Goal: Use online tool/utility

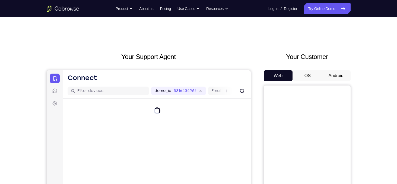
click at [328, 74] on button "Android" at bounding box center [335, 76] width 29 height 11
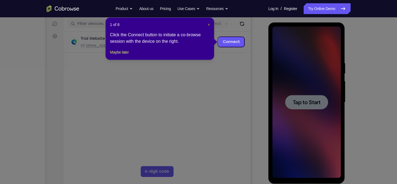
click at [208, 25] on span "×" at bounding box center [208, 25] width 2 height 4
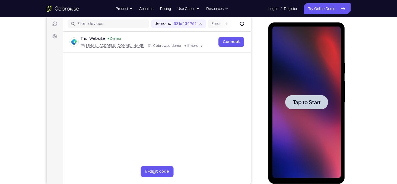
click at [309, 103] on span "Tap to Start" at bounding box center [307, 102] width 28 height 5
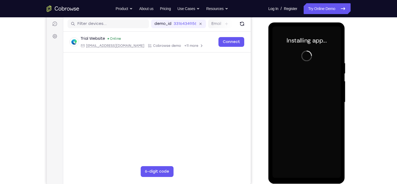
scroll to position [71, 0]
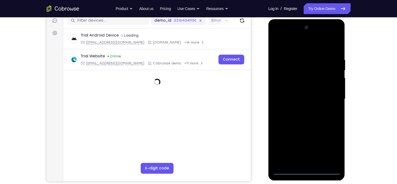
click at [303, 173] on div at bounding box center [306, 99] width 68 height 152
click at [306, 172] on div at bounding box center [306, 99] width 68 height 152
click at [305, 172] on div at bounding box center [306, 99] width 68 height 152
click at [331, 147] on div at bounding box center [306, 99] width 68 height 152
click at [284, 47] on div at bounding box center [306, 99] width 68 height 152
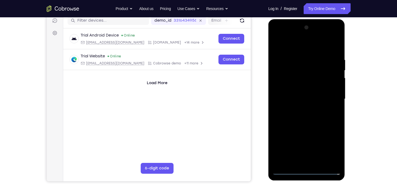
click at [329, 97] on div at bounding box center [306, 99] width 68 height 152
click at [304, 111] on div at bounding box center [306, 99] width 68 height 152
click at [297, 94] on div at bounding box center [306, 99] width 68 height 152
click at [301, 90] on div at bounding box center [306, 99] width 68 height 152
click at [303, 98] on div at bounding box center [306, 99] width 68 height 152
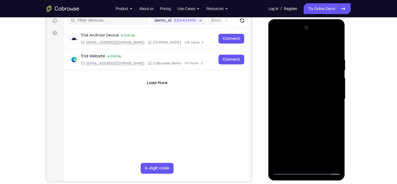
click at [290, 117] on div at bounding box center [306, 99] width 68 height 152
click at [302, 116] on div at bounding box center [306, 99] width 68 height 152
drag, startPoint x: 312, startPoint y: 46, endPoint x: 335, endPoint y: 14, distance: 40.0
click at [335, 19] on html "Online web based iOS Simulators and Android Emulators. Run iPhone, iPad, Mobile…" at bounding box center [306, 100] width 77 height 163
click at [333, 107] on div at bounding box center [306, 99] width 68 height 152
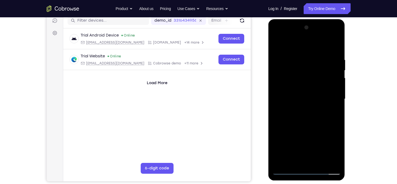
click at [317, 99] on div at bounding box center [306, 99] width 68 height 152
click at [304, 119] on div at bounding box center [306, 99] width 68 height 152
click at [307, 115] on div at bounding box center [306, 99] width 68 height 152
click at [308, 126] on div at bounding box center [306, 99] width 68 height 152
click at [337, 44] on div at bounding box center [306, 99] width 68 height 152
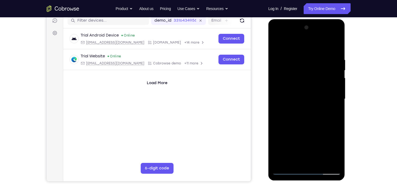
click at [320, 165] on div at bounding box center [306, 99] width 68 height 152
click at [318, 128] on div at bounding box center [306, 99] width 68 height 152
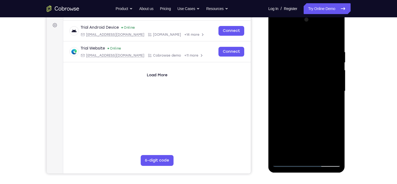
scroll to position [79, 0]
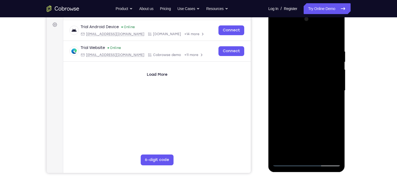
click at [289, 162] on div at bounding box center [306, 91] width 68 height 152
click at [321, 155] on div at bounding box center [306, 91] width 68 height 152
click at [285, 161] on div at bounding box center [306, 91] width 68 height 152
click at [281, 155] on div at bounding box center [306, 91] width 68 height 152
drag, startPoint x: 306, startPoint y: 114, endPoint x: 318, endPoint y: 72, distance: 44.1
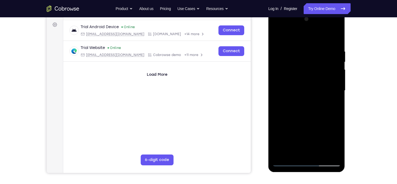
click at [318, 72] on div at bounding box center [306, 91] width 68 height 152
click at [277, 109] on div at bounding box center [306, 91] width 68 height 152
click at [338, 81] on div at bounding box center [306, 91] width 68 height 152
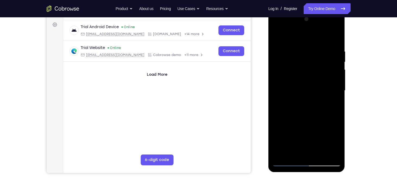
click at [338, 81] on div at bounding box center [306, 91] width 68 height 152
click at [299, 51] on div at bounding box center [306, 91] width 68 height 152
click at [301, 52] on div at bounding box center [306, 91] width 68 height 152
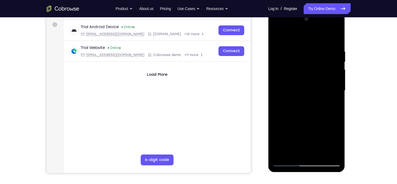
click at [332, 156] on div at bounding box center [306, 91] width 68 height 152
drag, startPoint x: 298, startPoint y: 80, endPoint x: 283, endPoint y: 180, distance: 100.7
click at [283, 174] on html "Online web based iOS Simulators and Android Emulators. Run iPhone, iPad, Mobile…" at bounding box center [306, 92] width 77 height 163
drag, startPoint x: 308, startPoint y: 92, endPoint x: 300, endPoint y: 137, distance: 45.4
click at [300, 137] on div at bounding box center [306, 91] width 68 height 152
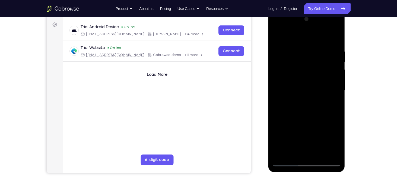
click at [282, 154] on div at bounding box center [306, 91] width 68 height 152
click at [297, 48] on div at bounding box center [306, 91] width 68 height 152
click at [335, 39] on div at bounding box center [306, 91] width 68 height 152
click at [303, 26] on div at bounding box center [306, 91] width 68 height 152
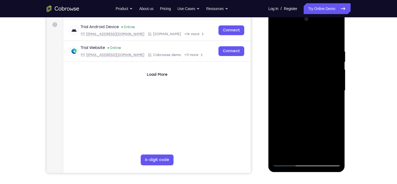
click at [289, 36] on div at bounding box center [306, 91] width 68 height 152
click at [301, 48] on div at bounding box center [306, 91] width 68 height 152
click at [335, 38] on div at bounding box center [306, 91] width 68 height 152
drag, startPoint x: 325, startPoint y: 134, endPoint x: 331, endPoint y: 79, distance: 55.0
click at [331, 79] on div at bounding box center [306, 91] width 68 height 152
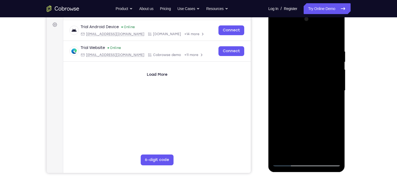
click at [338, 88] on div at bounding box center [306, 91] width 68 height 152
click at [337, 88] on div at bounding box center [306, 91] width 68 height 152
drag, startPoint x: 313, startPoint y: 95, endPoint x: 314, endPoint y: 51, distance: 44.7
click at [314, 51] on div at bounding box center [306, 91] width 68 height 152
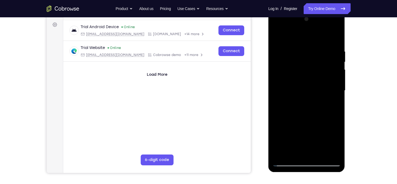
click at [282, 154] on div at bounding box center [306, 91] width 68 height 152
click at [330, 51] on div at bounding box center [306, 91] width 68 height 152
